Goal: Task Accomplishment & Management: Manage account settings

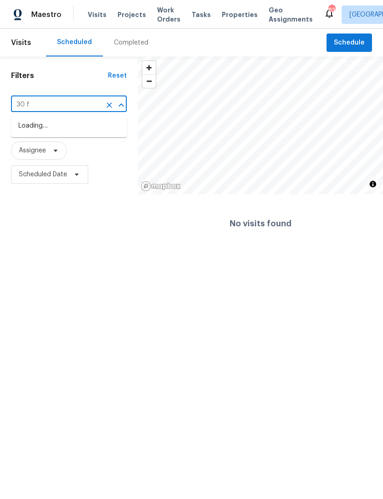
type input "30 fl"
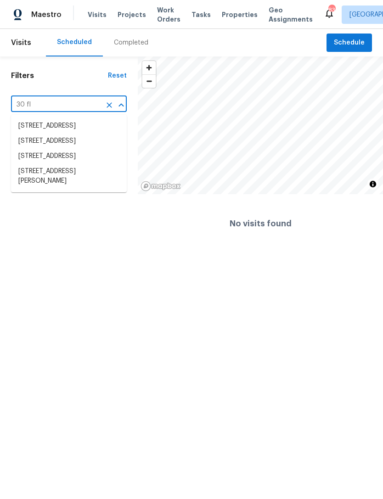
click at [79, 189] on li "[STREET_ADDRESS][PERSON_NAME]" at bounding box center [69, 176] width 116 height 25
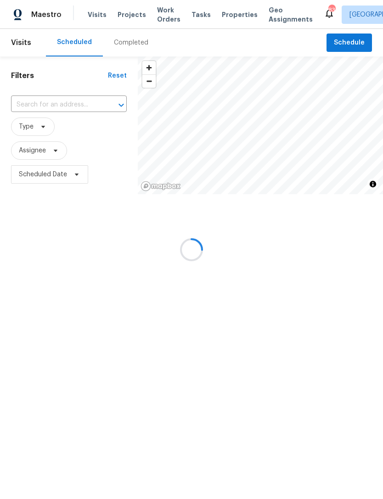
type input "[STREET_ADDRESS][PERSON_NAME]"
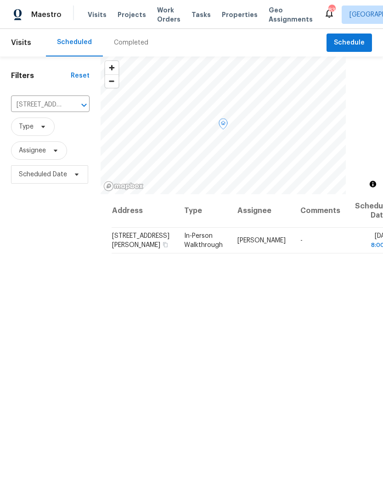
click at [0, 0] on icon at bounding box center [0, 0] width 0 height 0
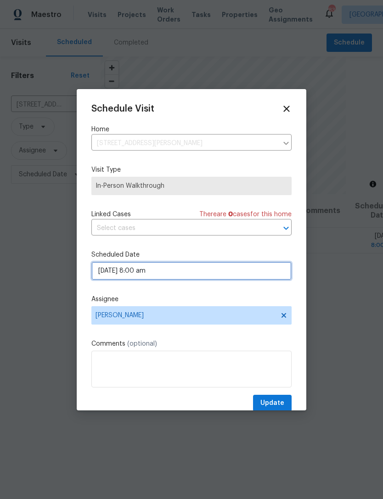
click at [200, 272] on input "[DATE] 8:00 am" at bounding box center [191, 271] width 200 height 18
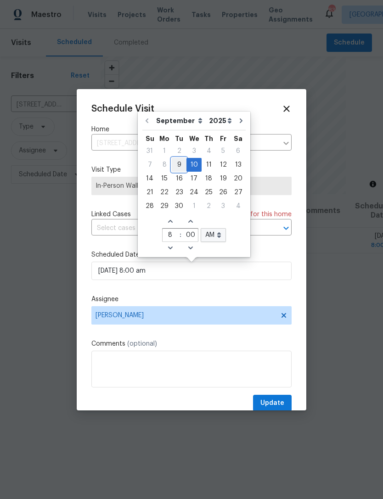
click at [179, 163] on div "9" at bounding box center [179, 164] width 15 height 13
type input "[DATE] 8:00 am"
type input "10"
type input "37"
select select "pm"
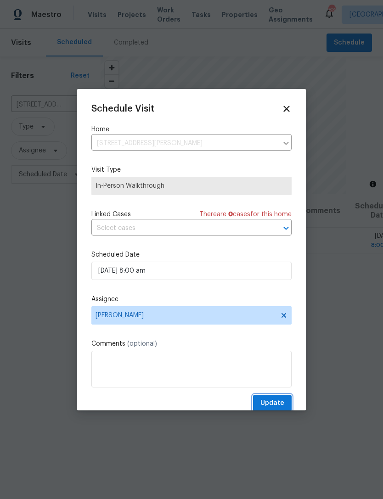
click at [275, 403] on span "Update" at bounding box center [272, 403] width 24 height 11
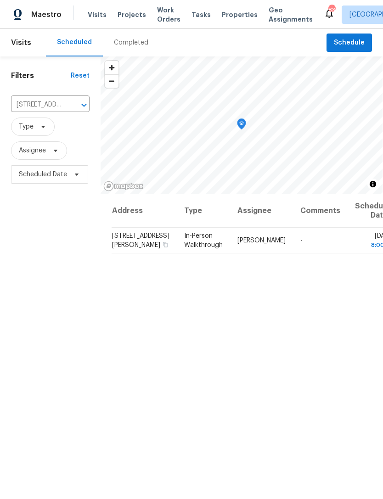
click at [55, 105] on input "[STREET_ADDRESS][PERSON_NAME]" at bounding box center [37, 105] width 53 height 14
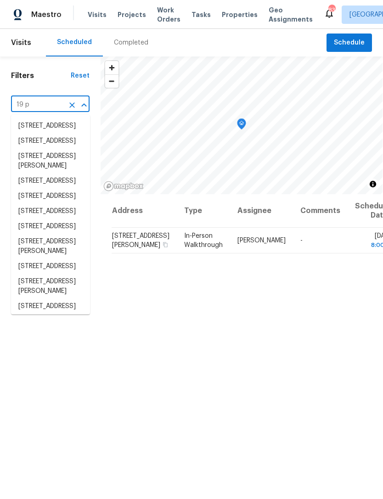
type input "19 pa"
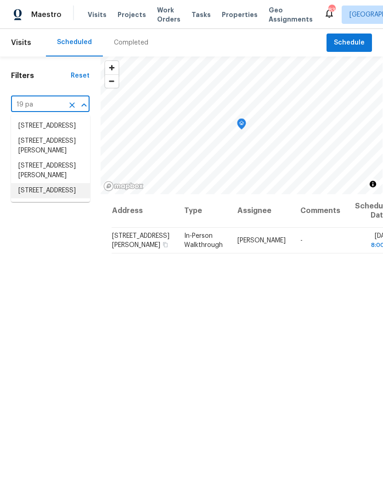
click at [63, 198] on li "[STREET_ADDRESS]" at bounding box center [50, 190] width 79 height 15
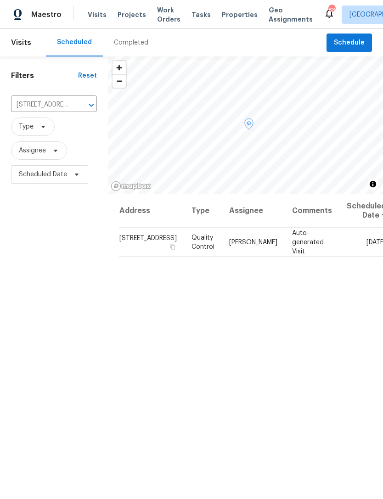
click at [0, 0] on icon at bounding box center [0, 0] width 0 height 0
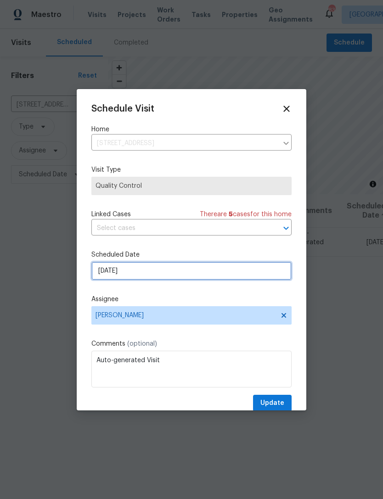
click at [175, 274] on input "[DATE]" at bounding box center [191, 271] width 200 height 18
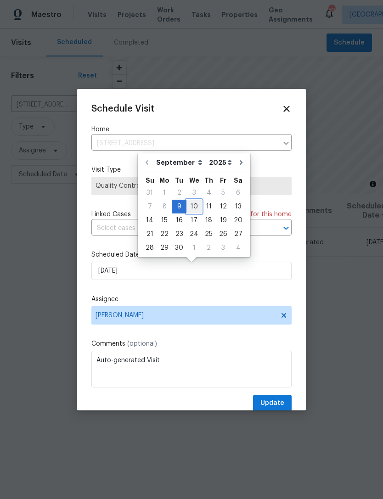
click at [194, 207] on div "10" at bounding box center [193, 206] width 15 height 13
type input "[DATE]"
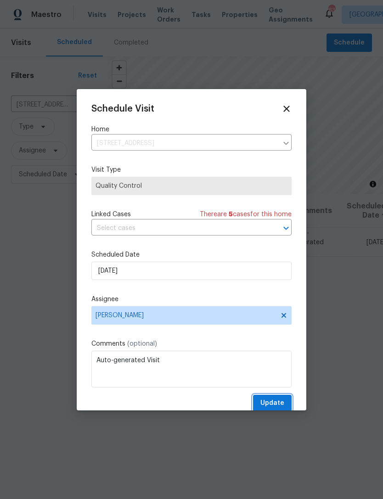
click at [279, 403] on span "Update" at bounding box center [272, 403] width 24 height 11
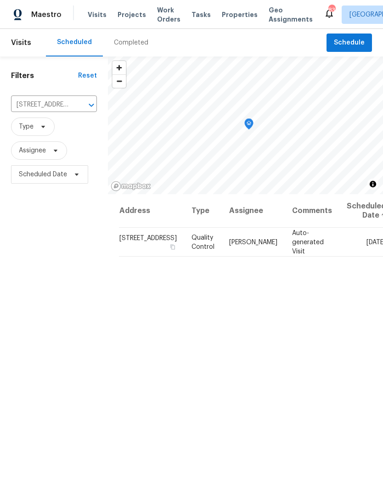
click at [62, 107] on input "[STREET_ADDRESS]" at bounding box center [41, 105] width 60 height 14
type input "3771 t"
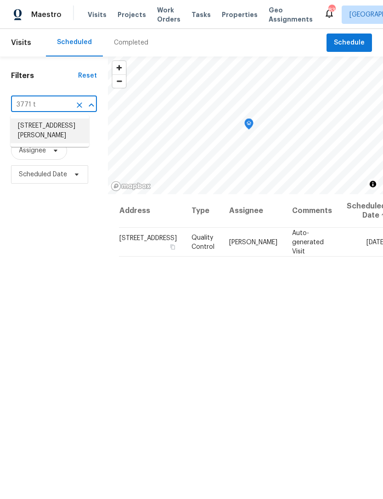
click at [30, 127] on li "[STREET_ADDRESS][PERSON_NAME]" at bounding box center [50, 130] width 79 height 25
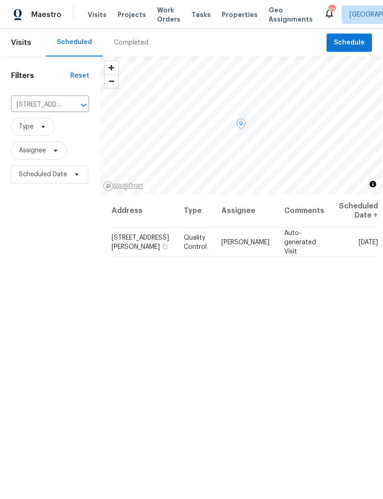
click at [0, 0] on icon at bounding box center [0, 0] width 0 height 0
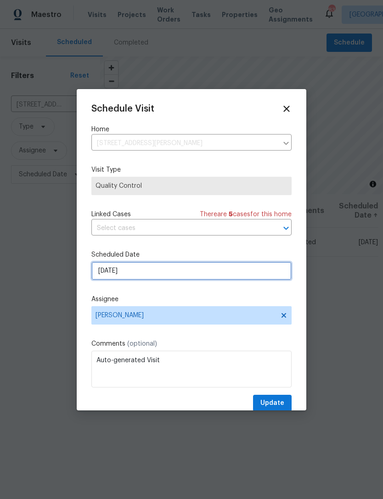
click at [197, 268] on input "[DATE]" at bounding box center [191, 271] width 200 height 18
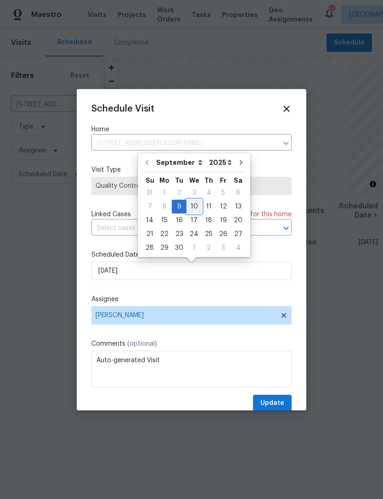
click at [197, 205] on div "10" at bounding box center [193, 206] width 15 height 13
type input "[DATE]"
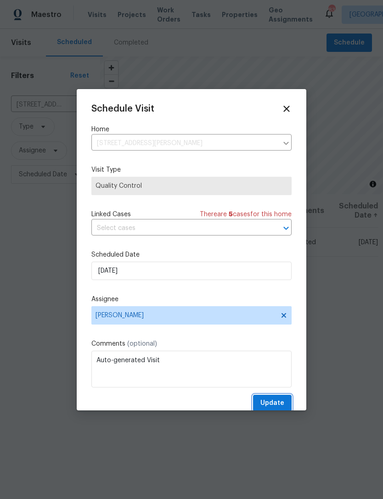
click at [268, 407] on span "Update" at bounding box center [272, 403] width 24 height 11
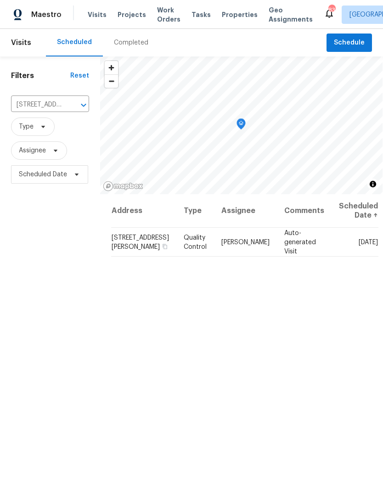
click at [49, 102] on input "[STREET_ADDRESS][PERSON_NAME]" at bounding box center [37, 105] width 52 height 14
type input "6077 o"
click at [59, 131] on li "[STREET_ADDRESS]" at bounding box center [49, 125] width 77 height 15
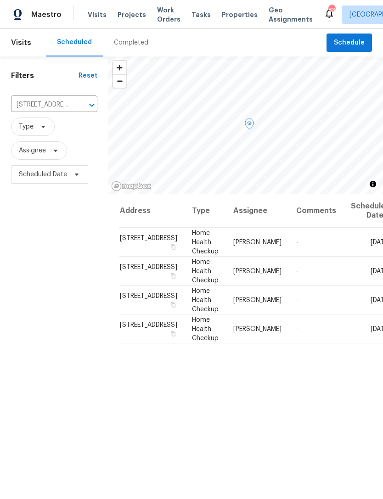
click at [0, 0] on icon at bounding box center [0, 0] width 0 height 0
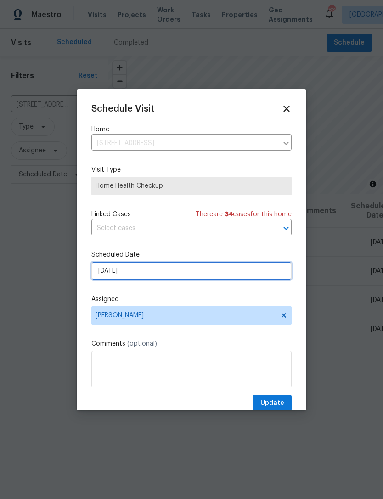
click at [184, 274] on input "[DATE]" at bounding box center [191, 271] width 200 height 18
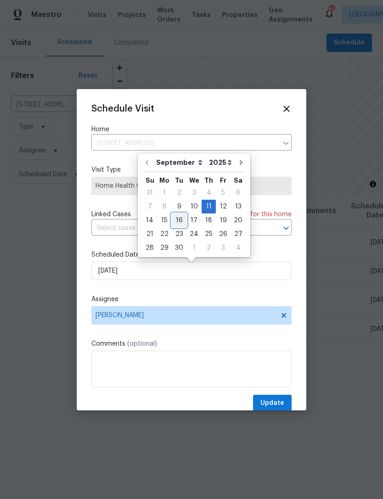
click at [179, 223] on div "16" at bounding box center [179, 220] width 15 height 13
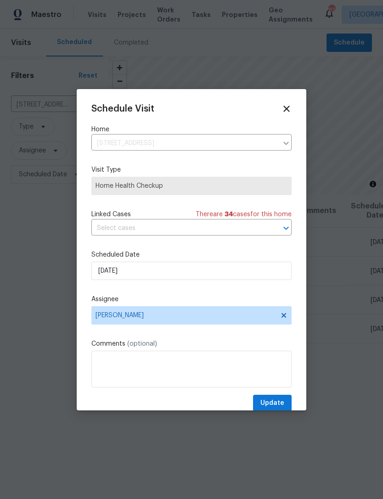
type input "[DATE]"
click at [177, 373] on textarea at bounding box center [191, 369] width 200 height 37
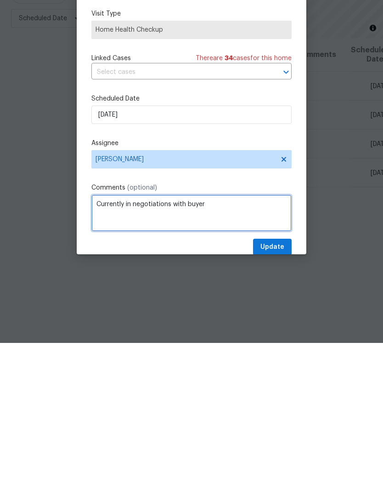
type textarea "Currently in negotiations with buyer"
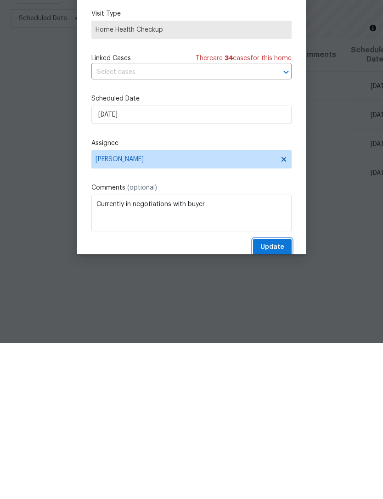
click at [270, 398] on span "Update" at bounding box center [272, 403] width 24 height 11
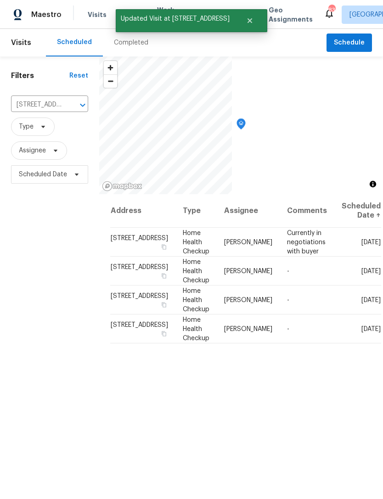
scroll to position [0, 0]
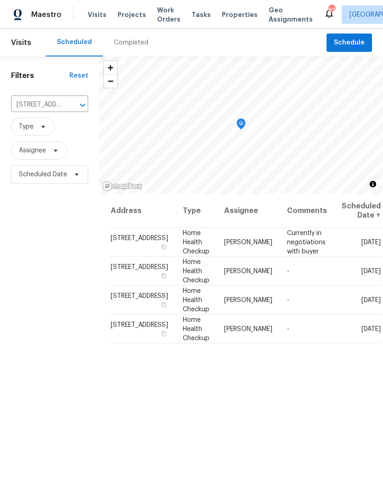
click at [55, 109] on input "[STREET_ADDRESS]" at bounding box center [36, 105] width 51 height 14
type input "3584"
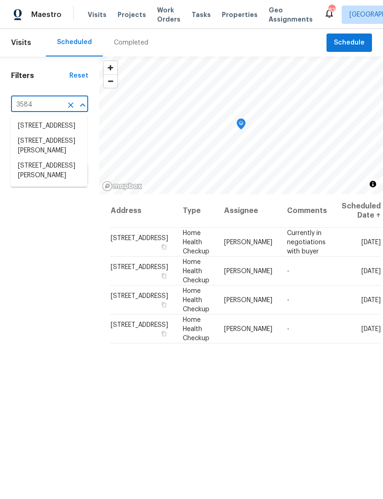
click at [54, 183] on li "[STREET_ADDRESS][PERSON_NAME]" at bounding box center [49, 170] width 77 height 25
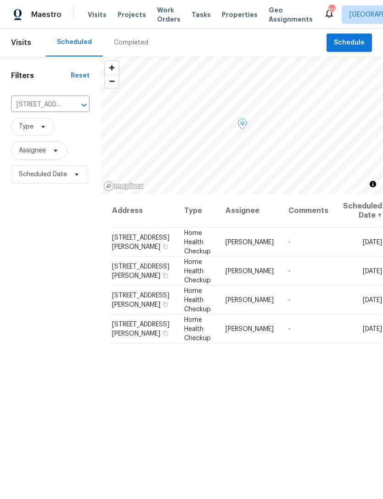
click at [0, 0] on icon at bounding box center [0, 0] width 0 height 0
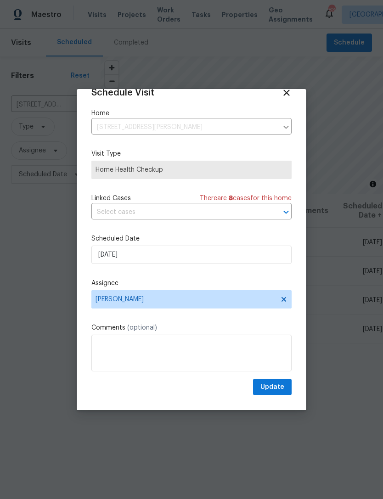
scroll to position [17, 0]
click at [228, 254] on input "[DATE]" at bounding box center [191, 255] width 200 height 18
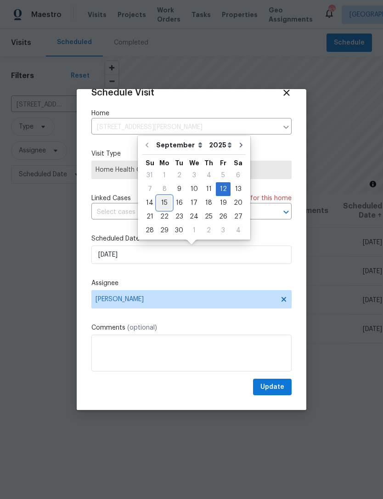
click at [166, 202] on div "15" at bounding box center [164, 202] width 15 height 13
type input "[DATE]"
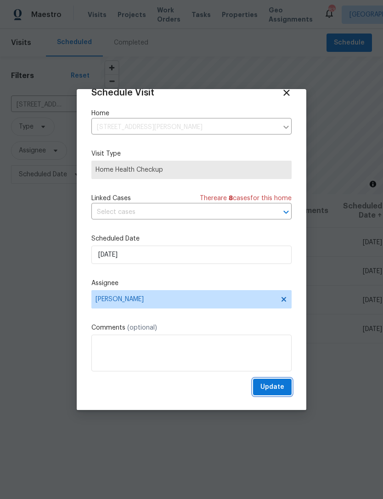
click at [287, 387] on button "Update" at bounding box center [272, 387] width 39 height 17
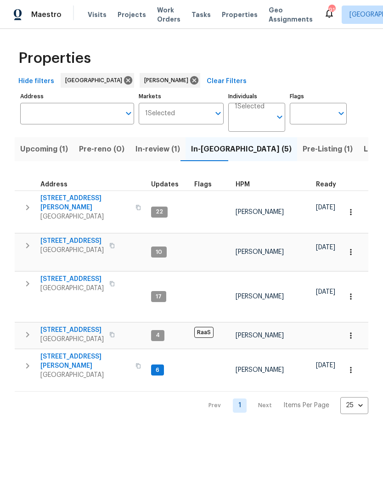
click at [95, 104] on input "Address" at bounding box center [70, 114] width 100 height 22
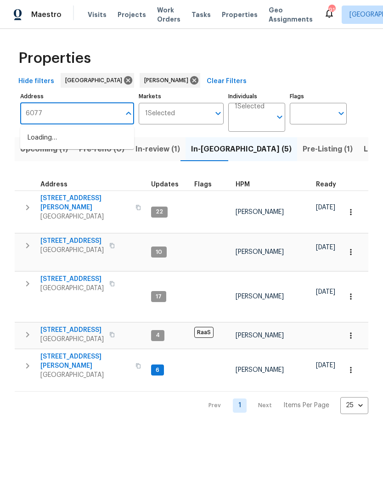
type input "6077"
click at [91, 140] on li "6077 Oakley Rd Union City GA 30291" at bounding box center [77, 137] width 114 height 15
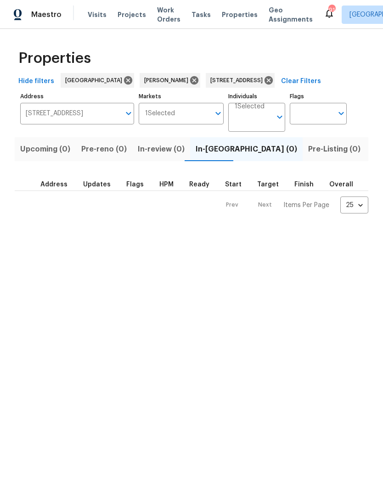
click at [371, 146] on span "Listed (1)" at bounding box center [387, 149] width 33 height 13
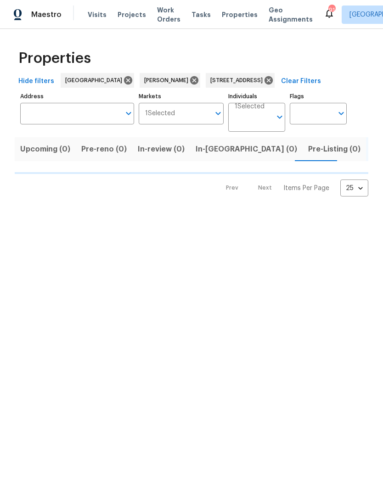
type input "6077 Oakley Rd Union City GA 30291"
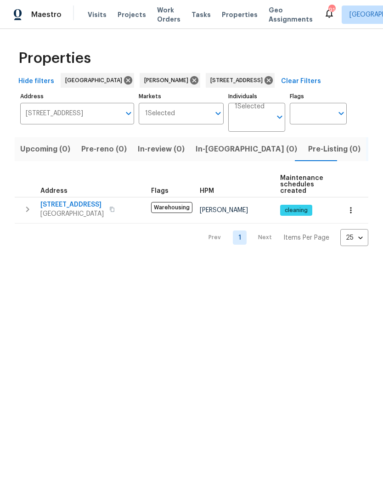
click at [34, 216] on button "button" at bounding box center [27, 209] width 18 height 18
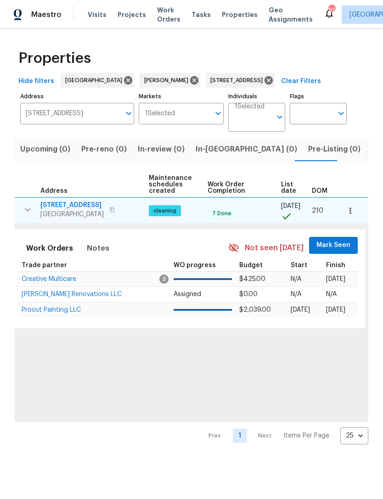
scroll to position [0, 132]
click at [336, 246] on span "Mark Seen" at bounding box center [334, 245] width 34 height 11
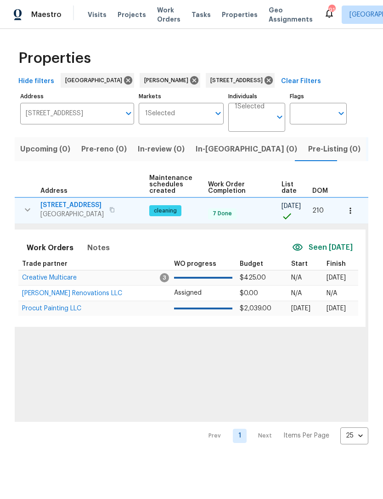
click at [59, 278] on span "Creative Multicare" at bounding box center [49, 278] width 55 height 6
click at [351, 211] on icon "button" at bounding box center [350, 210] width 9 height 9
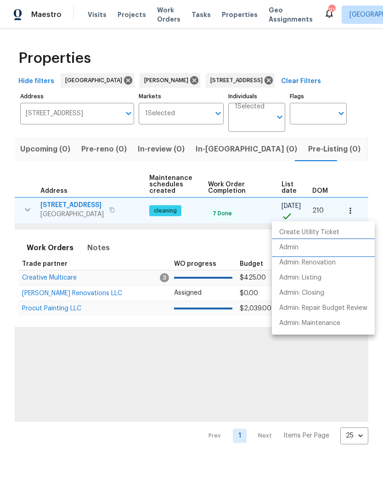
click at [293, 248] on p "Admin" at bounding box center [288, 248] width 19 height 10
click at [272, 78] on div at bounding box center [191, 249] width 383 height 499
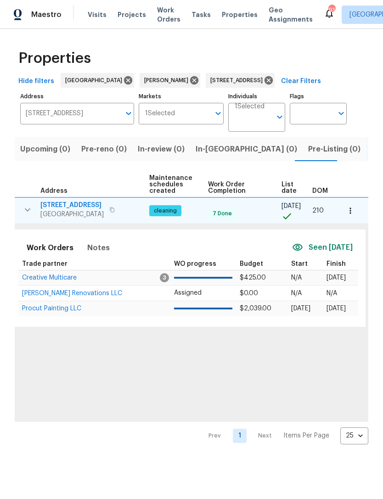
click at [93, 116] on input "6077 Oakley Rd Union City GA 30291" at bounding box center [70, 114] width 100 height 22
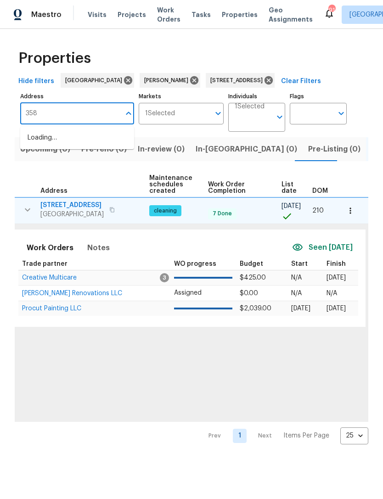
type input "3584"
click at [99, 138] on li "3584 Yoko Ln Douglasville GA 30135" at bounding box center [77, 142] width 114 height 25
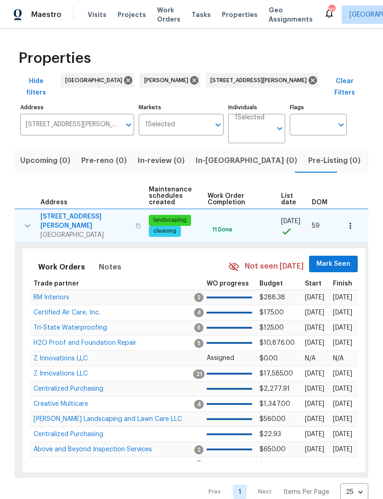
scroll to position [0, 116]
click at [338, 258] on span "Mark Seen" at bounding box center [334, 263] width 34 height 11
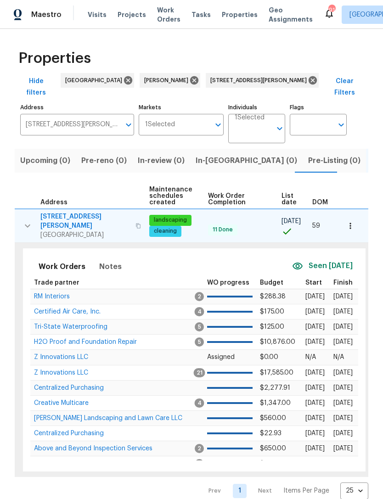
click at [352, 221] on icon "button" at bounding box center [350, 225] width 9 height 9
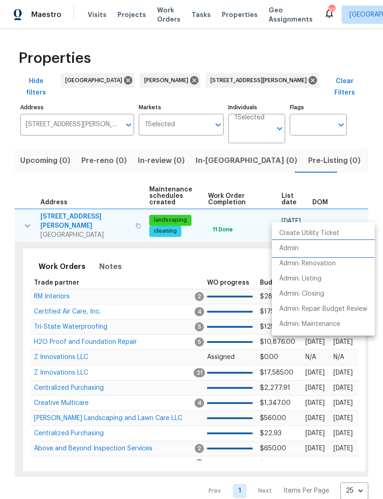
click at [300, 252] on li "Admin" at bounding box center [323, 248] width 103 height 15
click at [256, 152] on div at bounding box center [191, 249] width 383 height 499
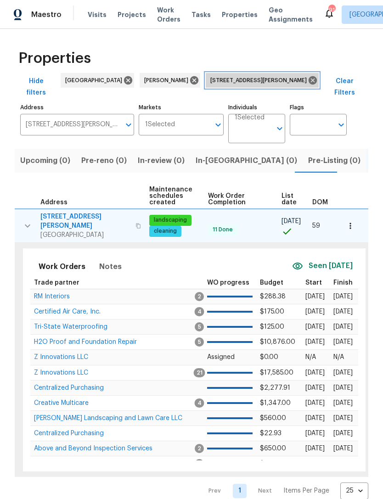
click at [308, 80] on icon at bounding box center [313, 80] width 10 height 10
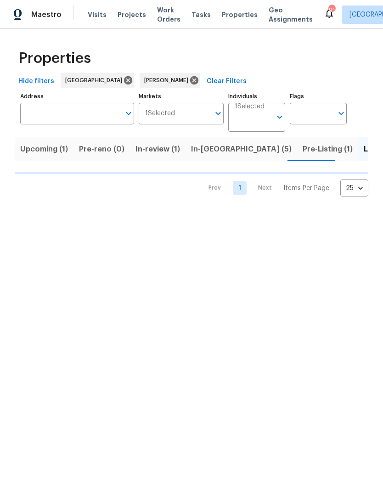
click at [204, 148] on span "In-reno (5)" at bounding box center [241, 149] width 101 height 13
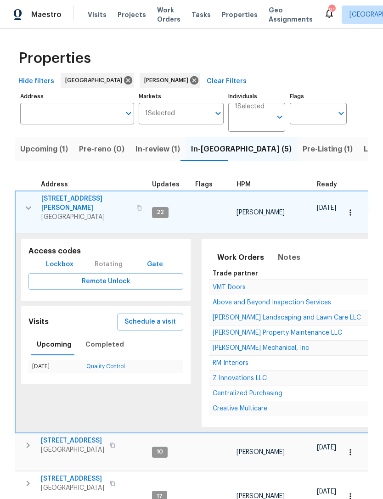
click at [22, 203] on button "button" at bounding box center [28, 208] width 18 height 28
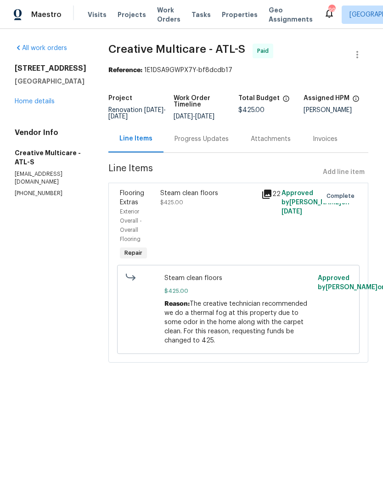
click at [50, 102] on link "Home details" at bounding box center [35, 101] width 40 height 6
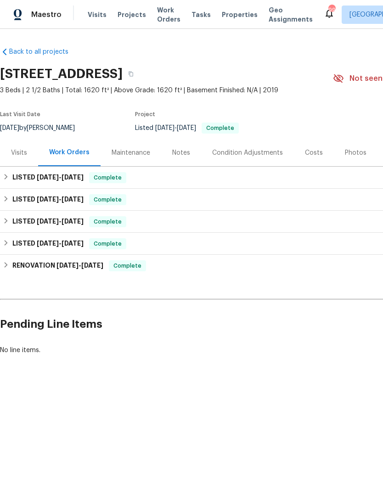
click at [350, 150] on div "Photos" at bounding box center [356, 152] width 22 height 9
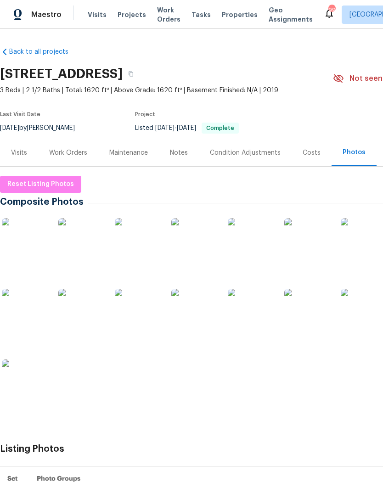
click at [95, 315] on img at bounding box center [81, 312] width 46 height 46
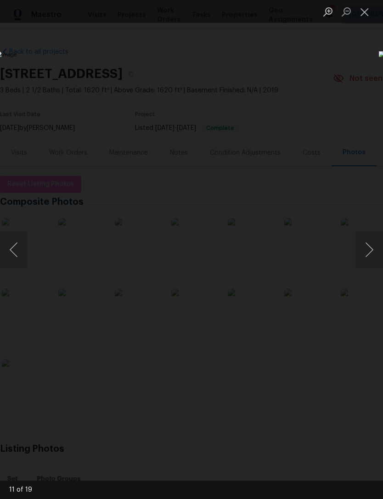
click at [370, 250] on button "Next image" at bounding box center [369, 249] width 28 height 37
click at [370, 243] on button "Next image" at bounding box center [369, 249] width 28 height 37
click at [373, 242] on button "Next image" at bounding box center [369, 249] width 28 height 37
click at [370, 239] on button "Next image" at bounding box center [369, 249] width 28 height 37
click at [365, 245] on button "Next image" at bounding box center [369, 249] width 28 height 37
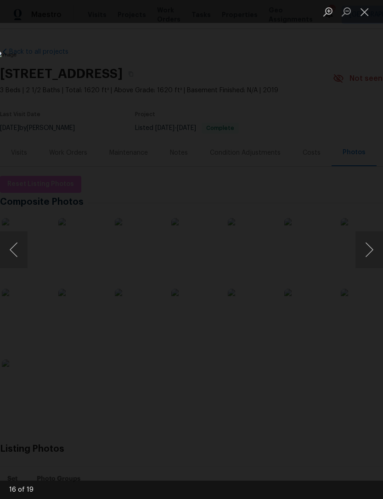
click at [365, 247] on button "Next image" at bounding box center [369, 249] width 28 height 37
click at [366, 246] on button "Next image" at bounding box center [369, 249] width 28 height 37
click at [368, 243] on button "Next image" at bounding box center [369, 249] width 28 height 37
click at [370, 244] on button "Next image" at bounding box center [369, 249] width 28 height 37
click at [369, 246] on button "Next image" at bounding box center [369, 249] width 28 height 37
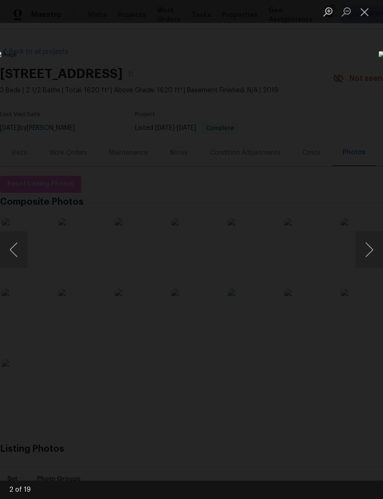
click at [372, 241] on button "Next image" at bounding box center [369, 249] width 28 height 37
click at [367, 16] on button "Close lightbox" at bounding box center [364, 12] width 18 height 16
